Goal: Task Accomplishment & Management: Manage account settings

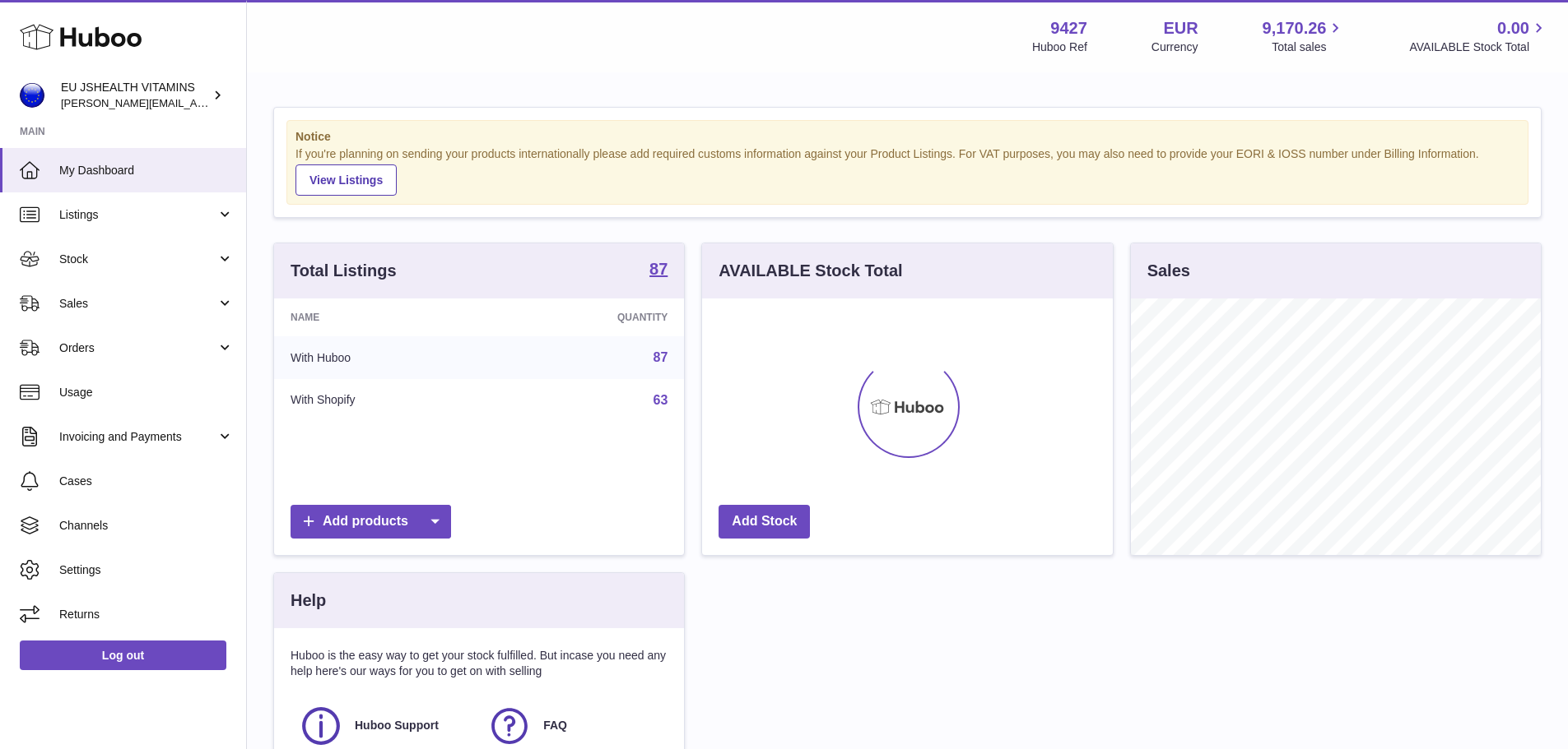
scroll to position [257, 410]
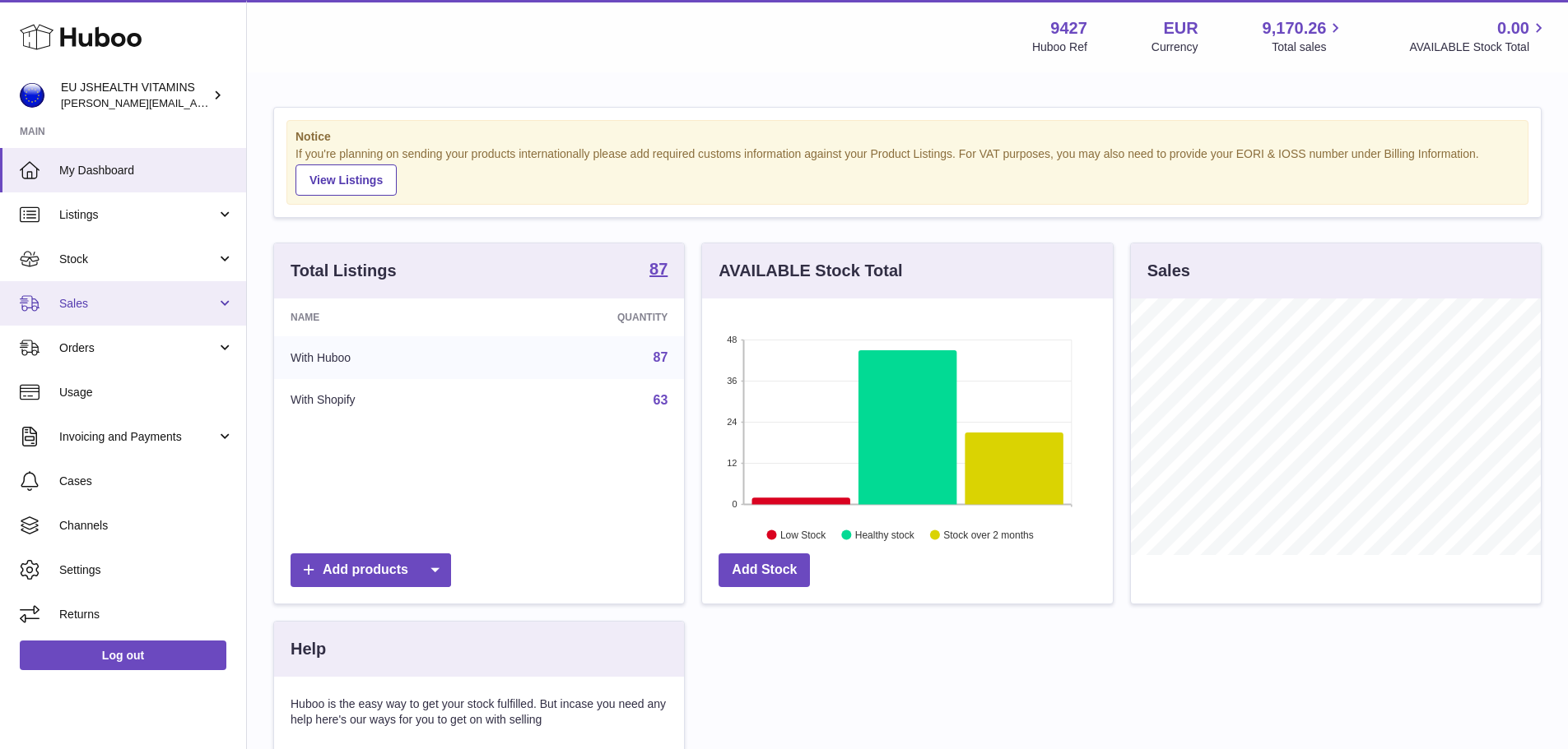
click at [72, 286] on link "Sales" at bounding box center [122, 304] width 246 height 45
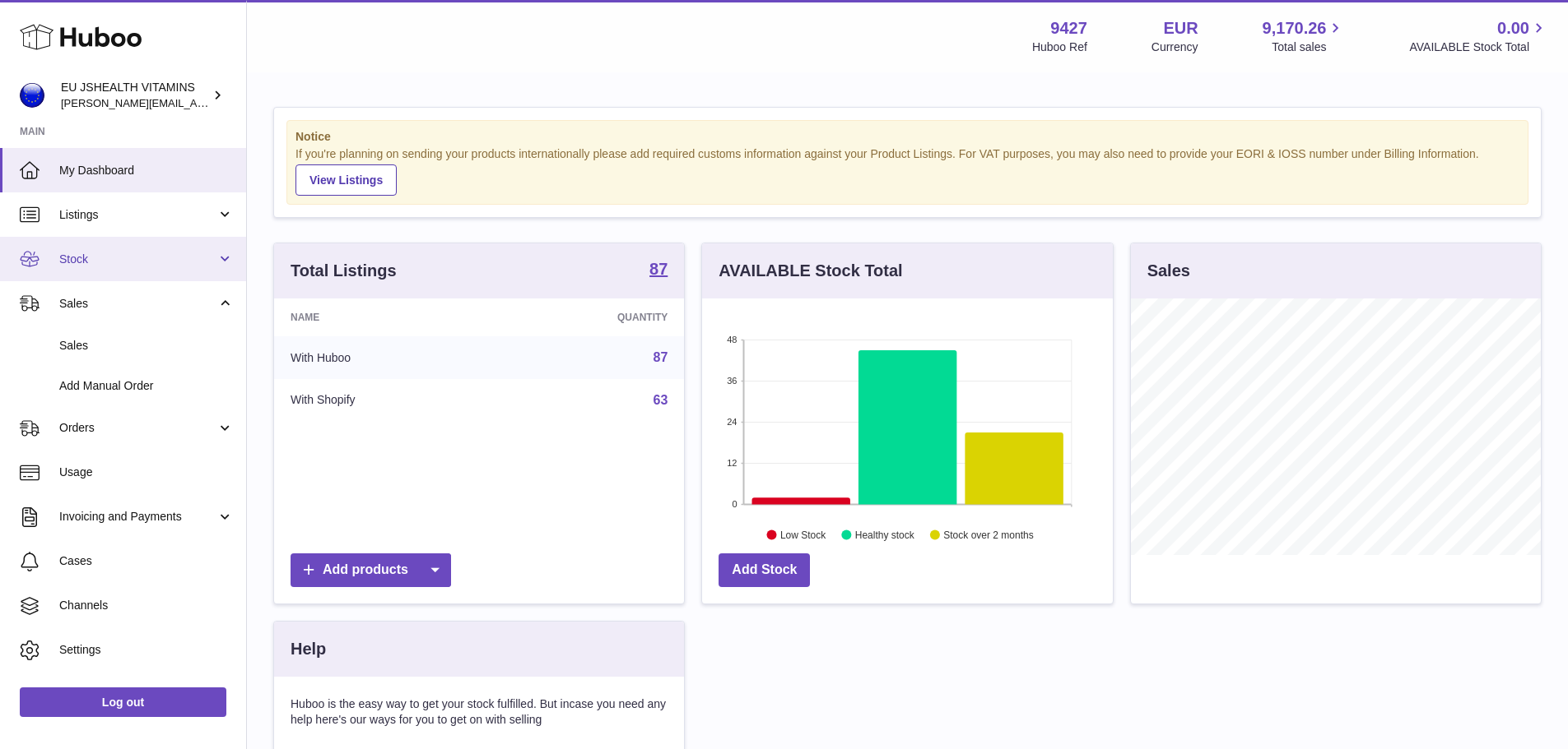
click at [71, 265] on span "Stock" at bounding box center [137, 260] width 157 height 16
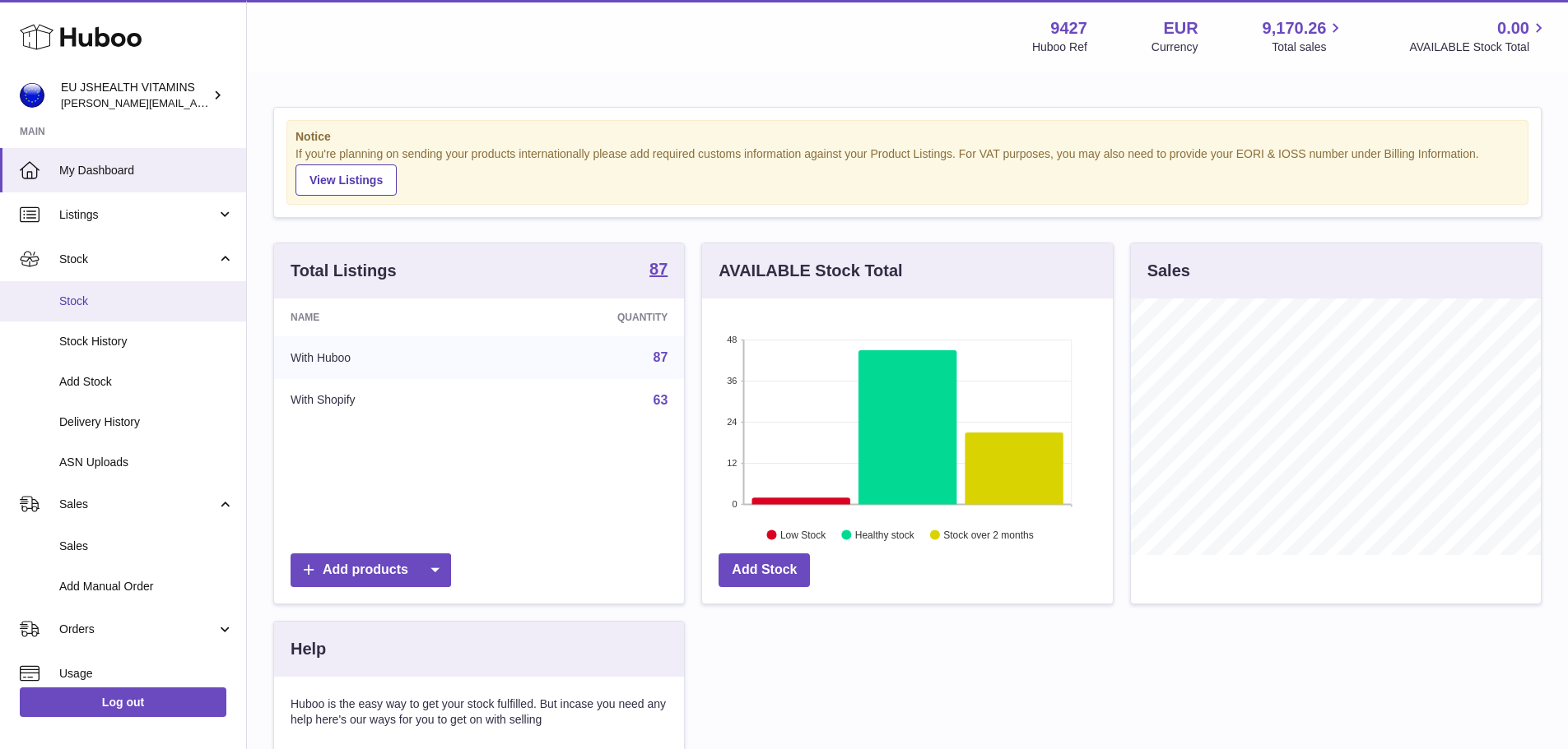
click at [81, 307] on span "Stock" at bounding box center [146, 301] width 175 height 16
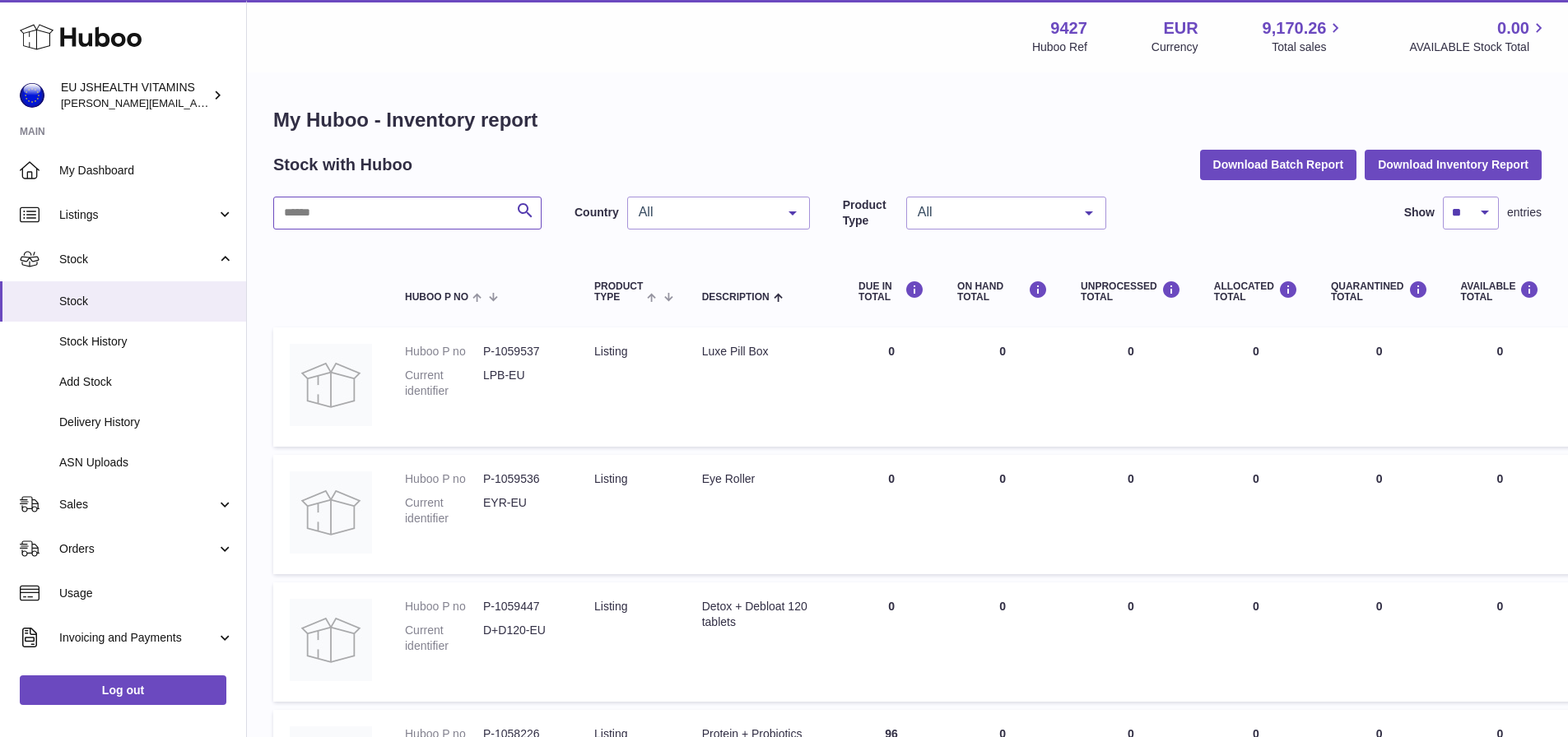
click at [347, 202] on input "text" at bounding box center [406, 212] width 268 height 33
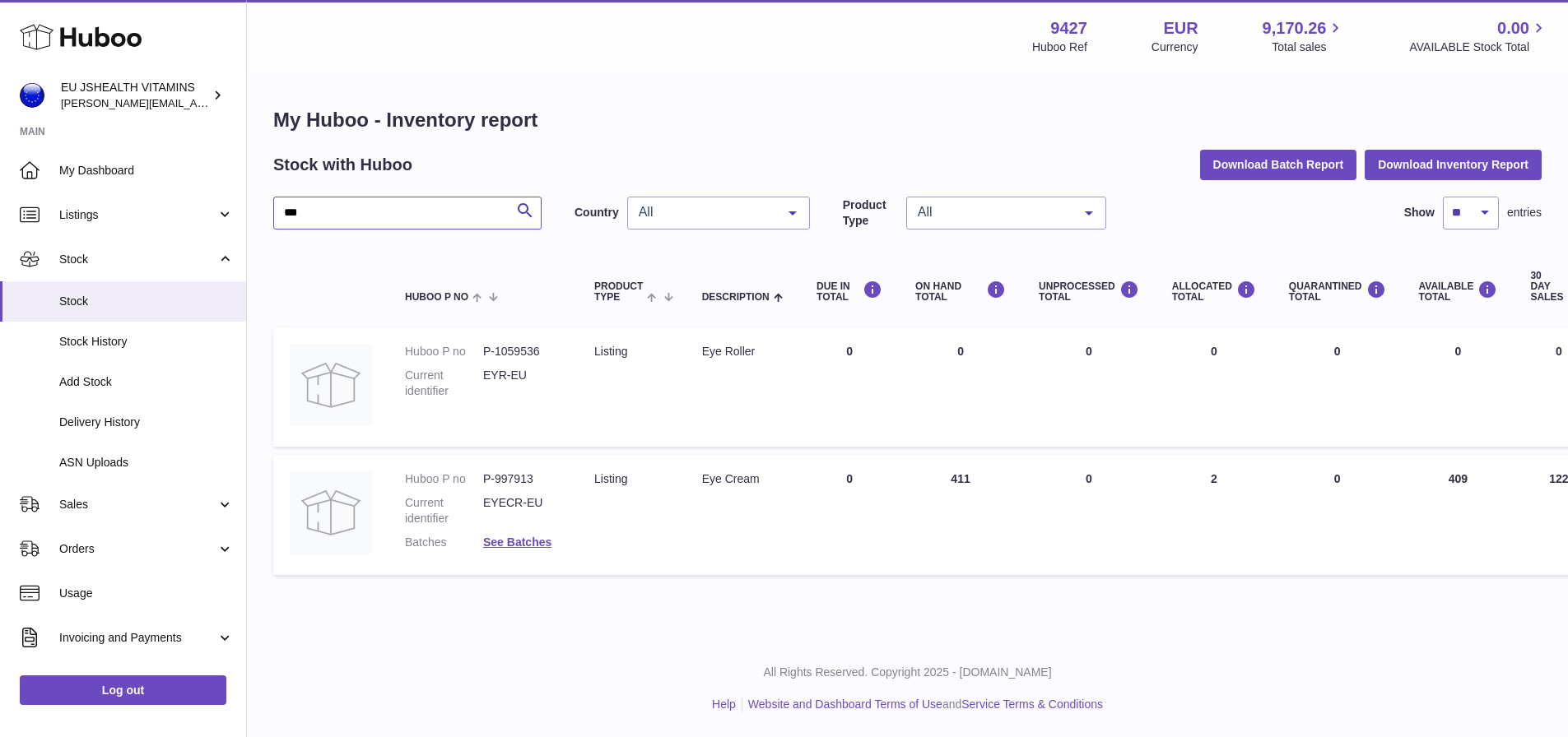
type input "***"
